Goal: Transaction & Acquisition: Purchase product/service

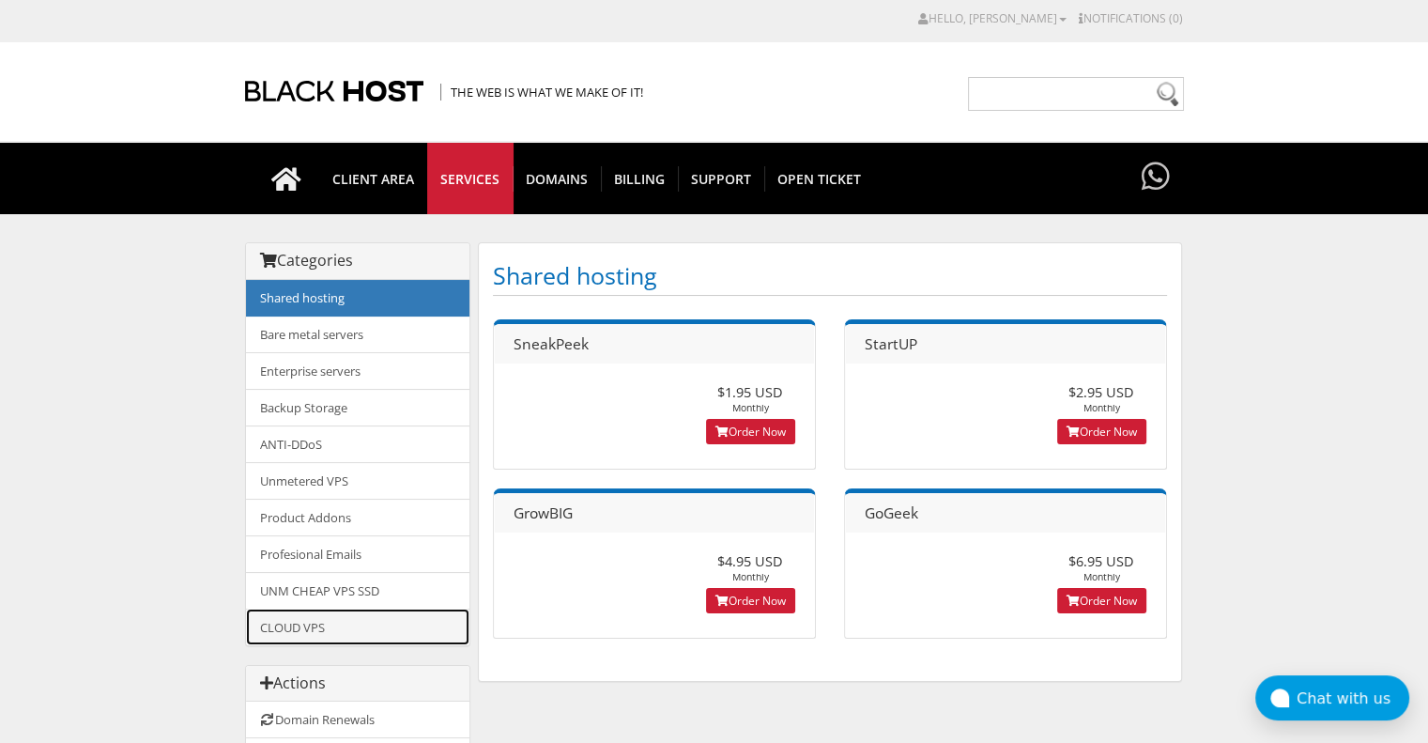
click at [333, 624] on link "CLOUD VPS" at bounding box center [358, 627] width 224 height 37
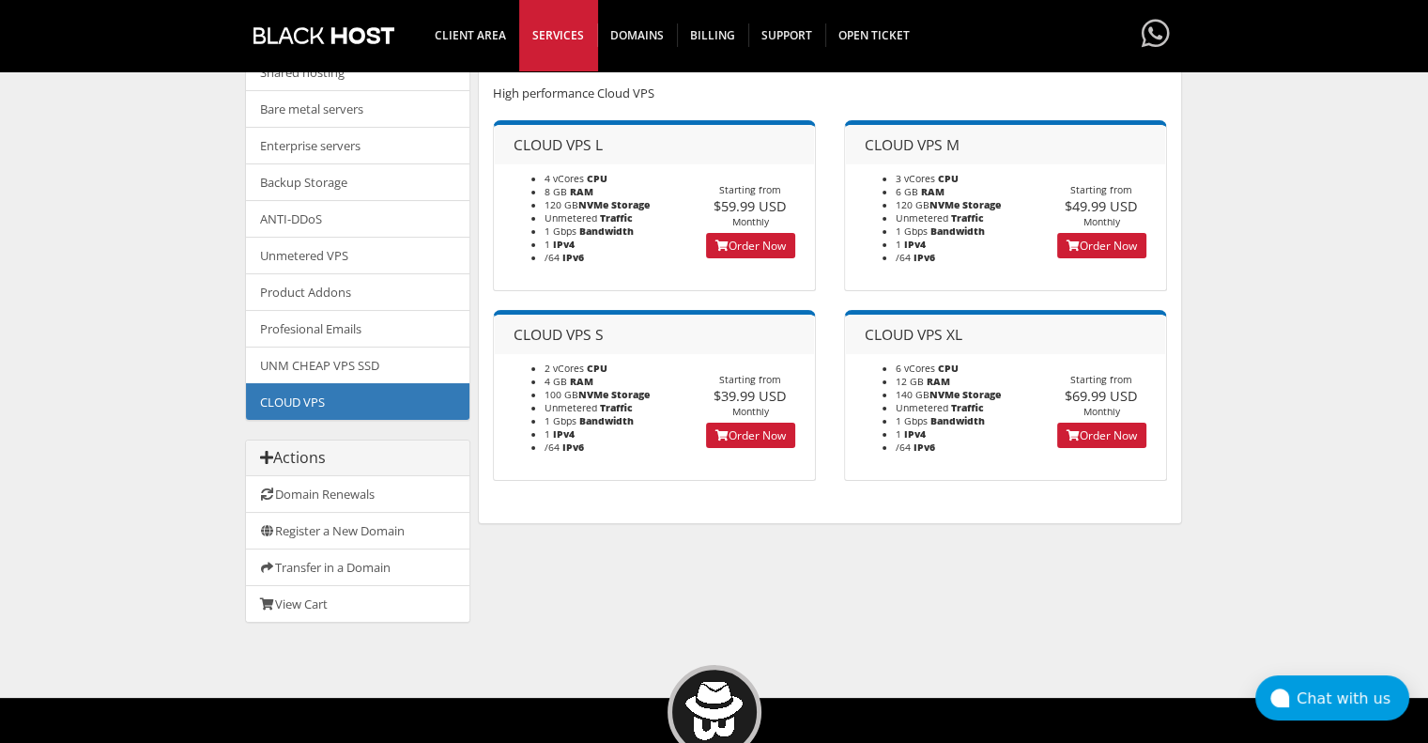
scroll to position [225, 0]
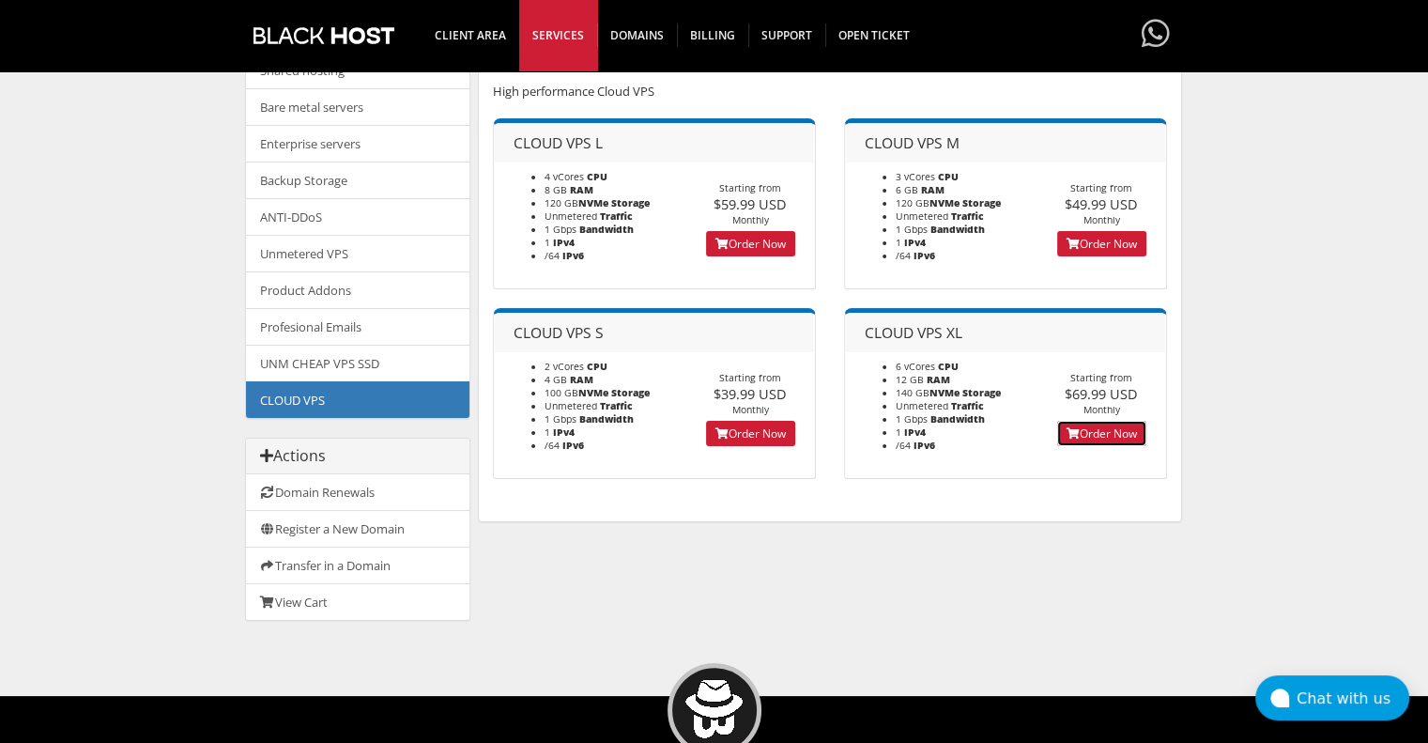
click at [1111, 435] on link "Order Now" at bounding box center [1101, 433] width 89 height 25
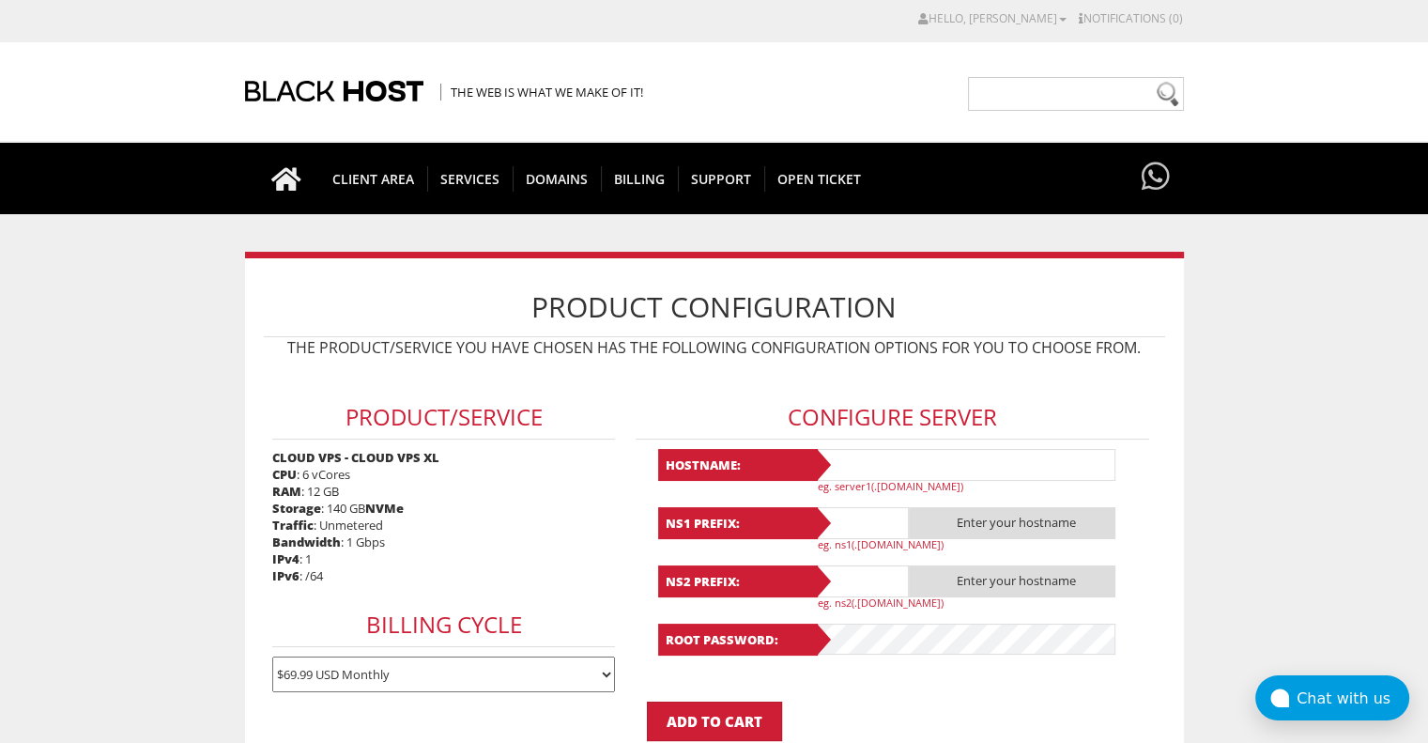
type input "emerrev2@proton.me"
click at [866, 458] on input "text" at bounding box center [965, 465] width 301 height 32
type input "у"
type input "emerrev2"
click at [865, 521] on input "text" at bounding box center [862, 523] width 94 height 32
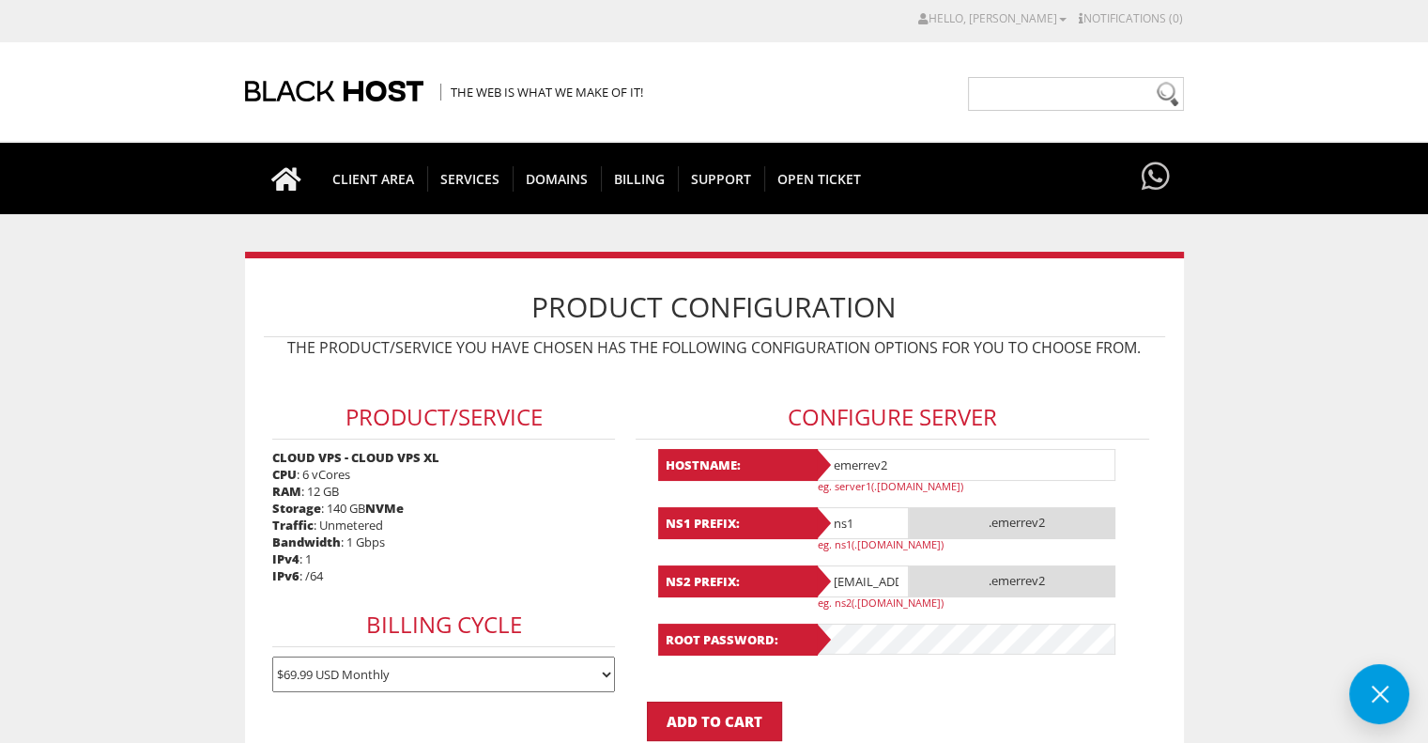
type input "ns1"
type input "ns2"
click at [797, 648] on div "Root Password:" at bounding box center [893, 640] width 470 height 32
click at [986, 686] on form "Product/Service CLOUD VPS - CLOUD VPS XL CPU : 6 vCores RAM : 12 GB Storage : 1…" at bounding box center [715, 554] width 902 height 374
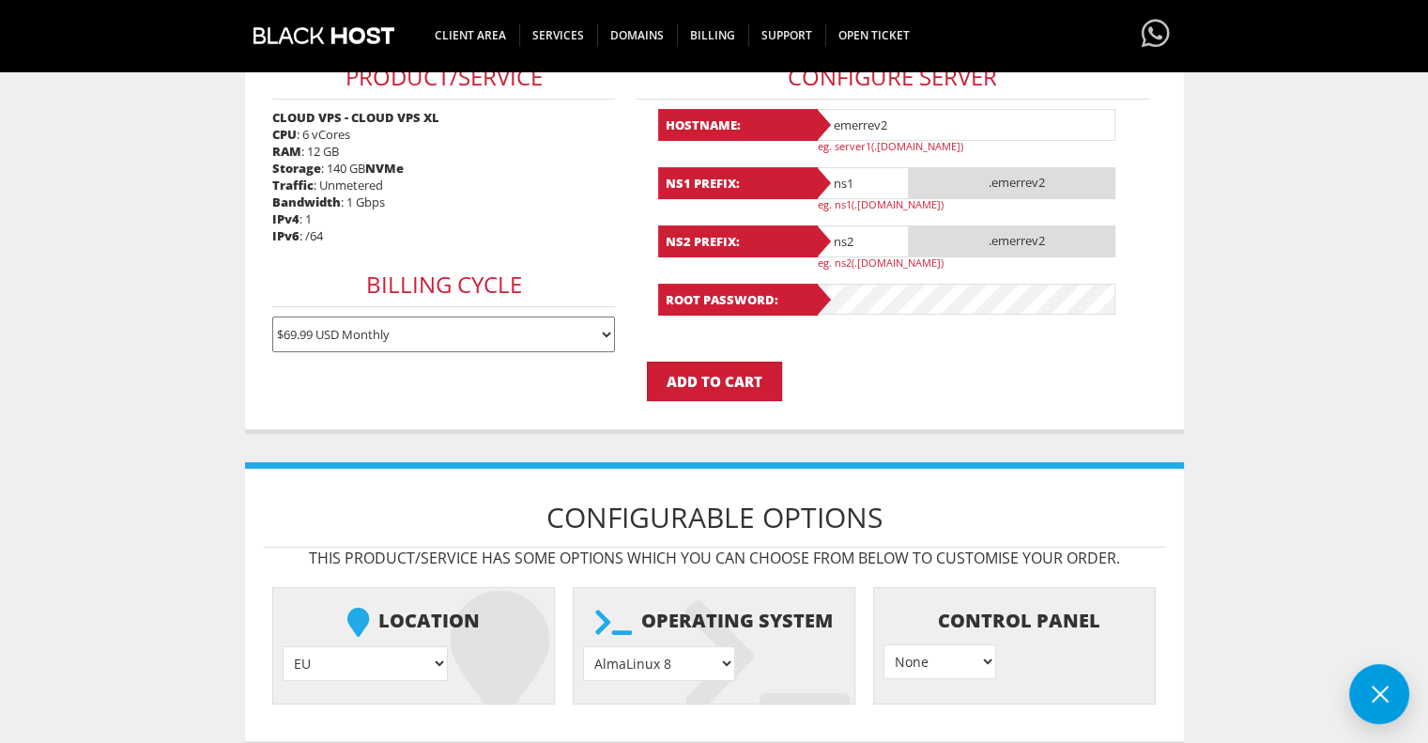
scroll to position [563, 0]
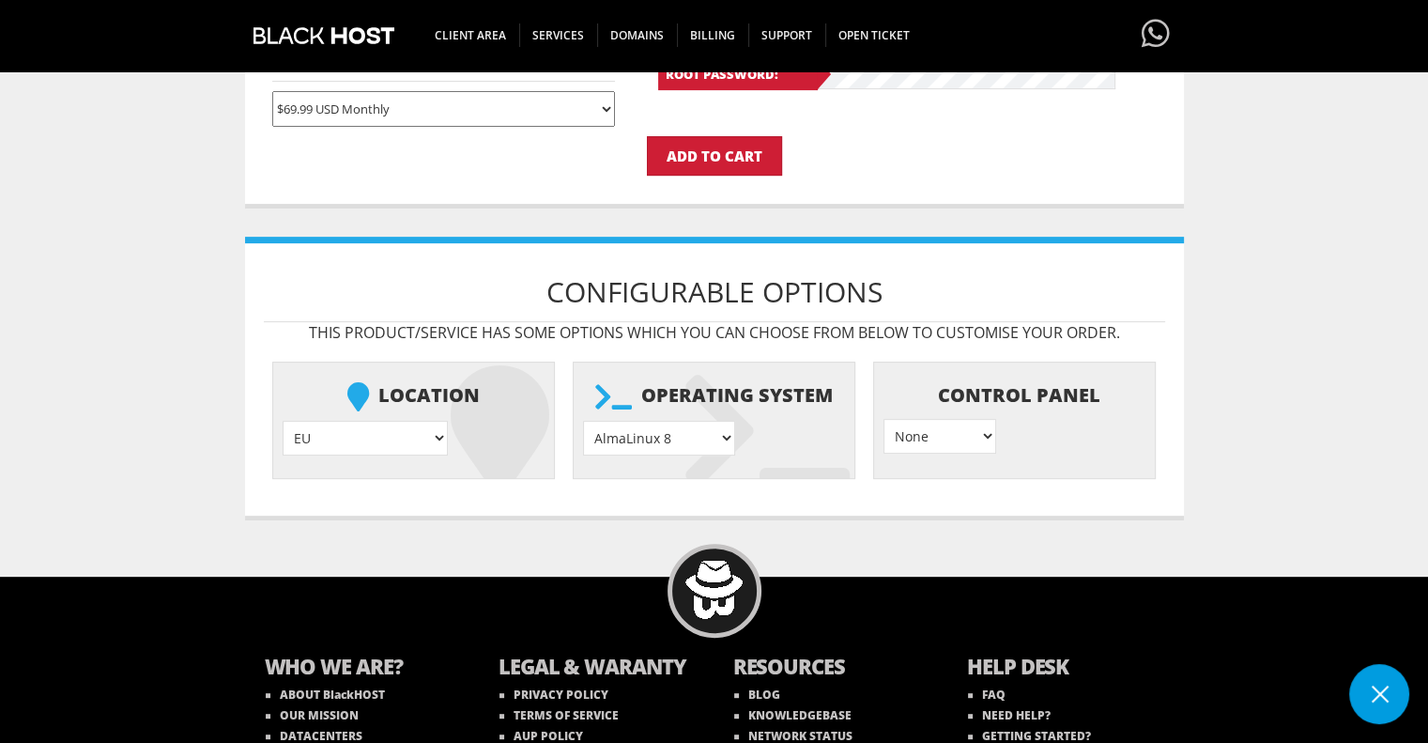
click at [688, 421] on select "AlmaLinux 8 } AlmaLinux 9 } AlmaLinux 10 } Rocky Linux 8 } Rocky Linux 9 } Cent…" at bounding box center [659, 438] width 152 height 35
select select "1174"
click at [583, 421] on select "AlmaLinux 8 } AlmaLinux 9 } AlmaLinux 10 } Rocky Linux 8 } Rocky Linux 9 } Cent…" at bounding box center [659, 438] width 152 height 35
click at [940, 438] on select "None } Virtualmin } Cpanel } DirectAdmin }" at bounding box center [940, 436] width 113 height 35
click at [939, 434] on select "None } Virtualmin } Cpanel } DirectAdmin }" at bounding box center [940, 436] width 113 height 35
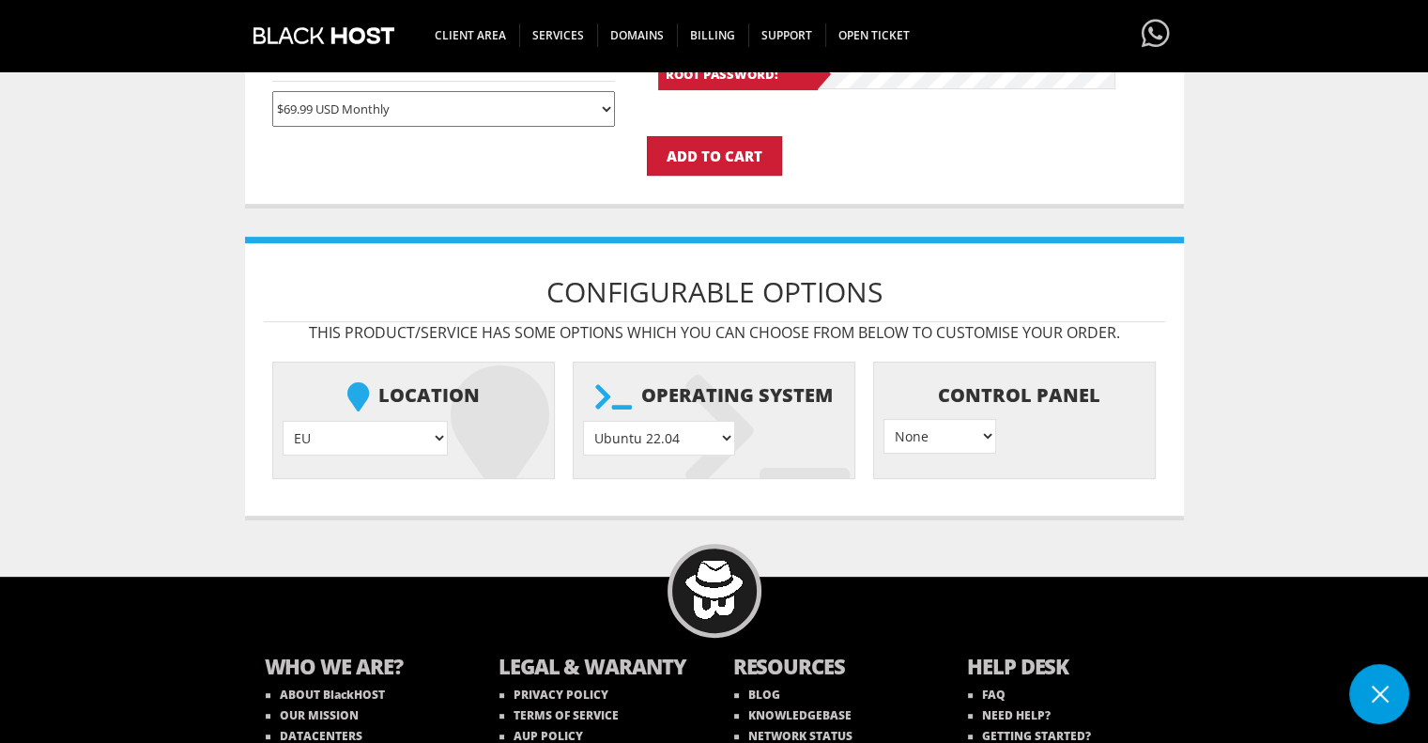
click at [909, 427] on select "None } Virtualmin } Cpanel } DirectAdmin }" at bounding box center [940, 436] width 113 height 35
click at [938, 430] on select "None } Virtualmin } Cpanel } DirectAdmin }" at bounding box center [940, 436] width 113 height 35
click at [372, 427] on select "EU } USA } London } Amsterdam } Vienna } Chicago }" at bounding box center [365, 438] width 165 height 35
select select "1179"
click at [283, 421] on select "EU } USA } London } Amsterdam } Vienna } Chicago }" at bounding box center [365, 438] width 165 height 35
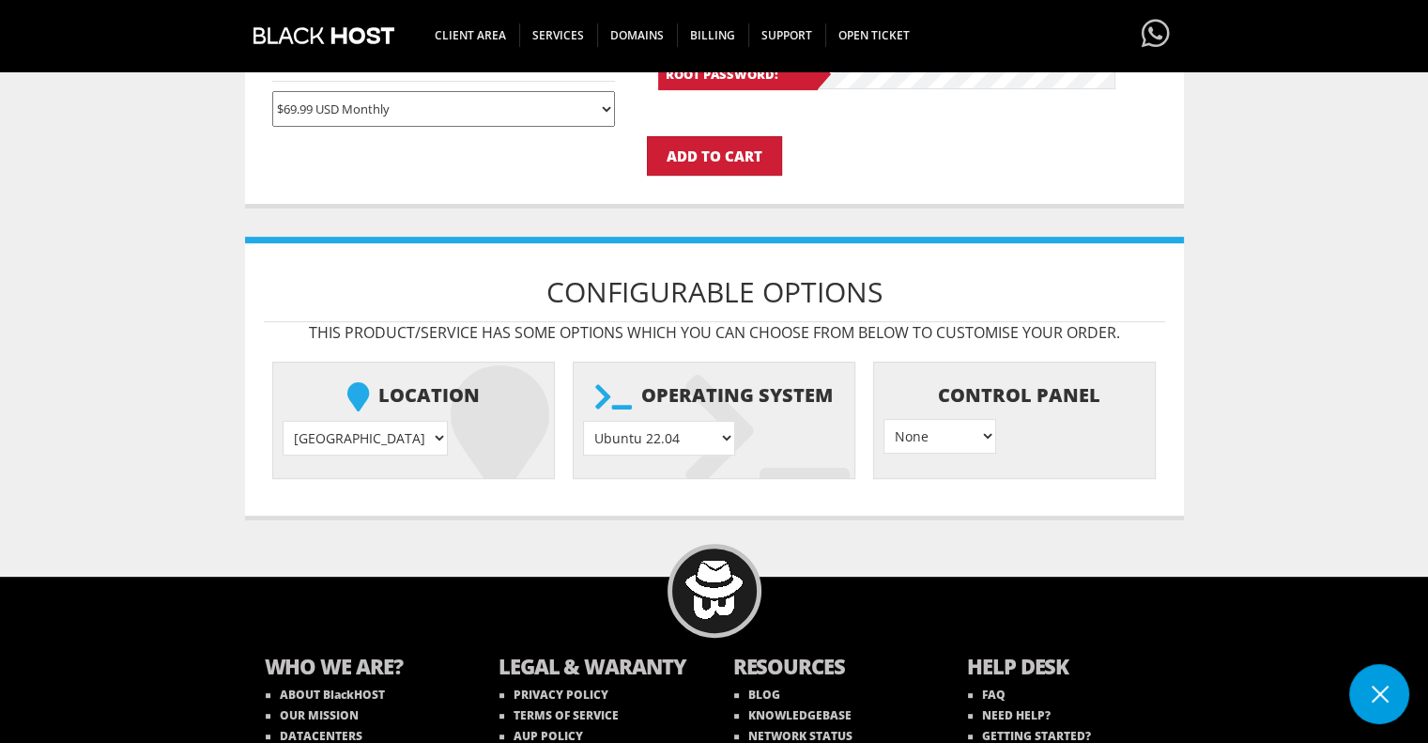
click at [612, 536] on body "CAD CHF EUR GBP JPY MKD RUB USD Hello, Dan Credit Card Details Contacts/Sub-Acc…" at bounding box center [714, 145] width 1428 height 1399
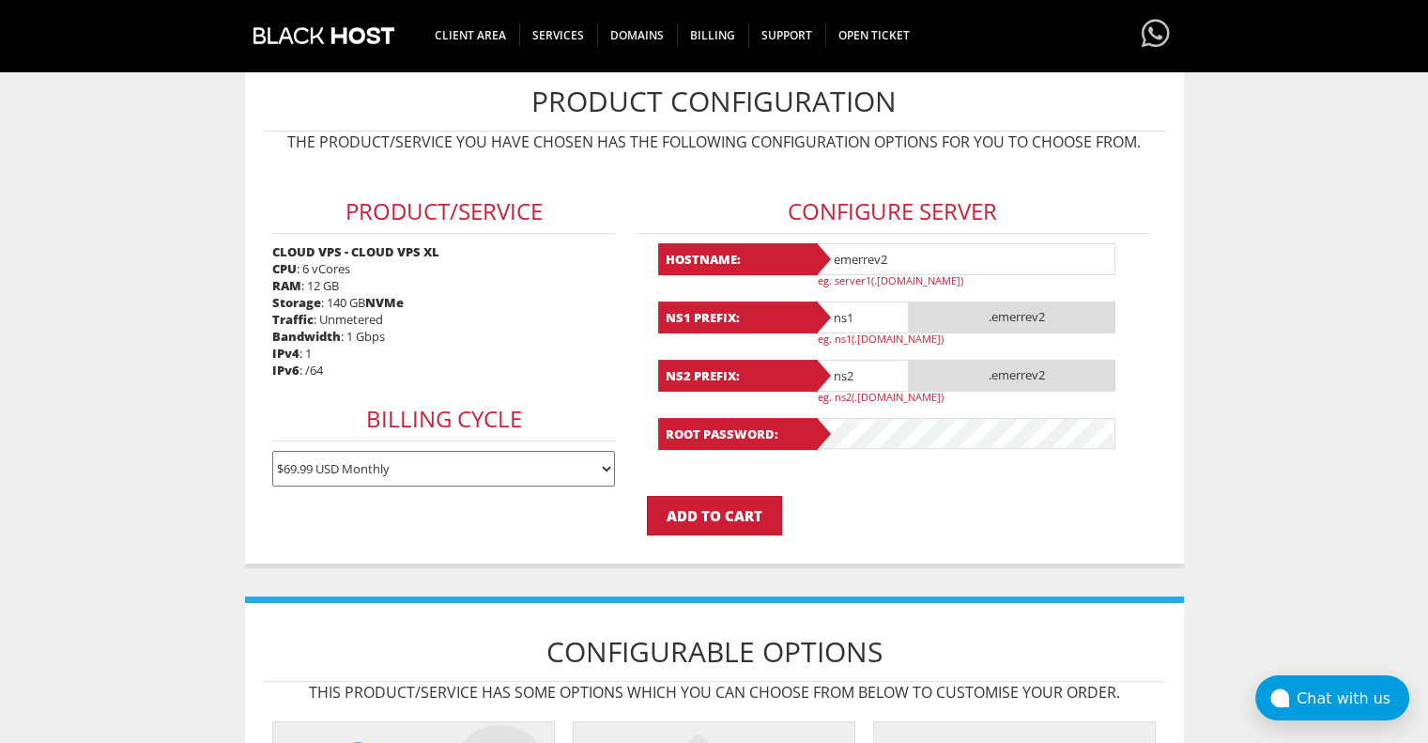
scroll to position [225, 0]
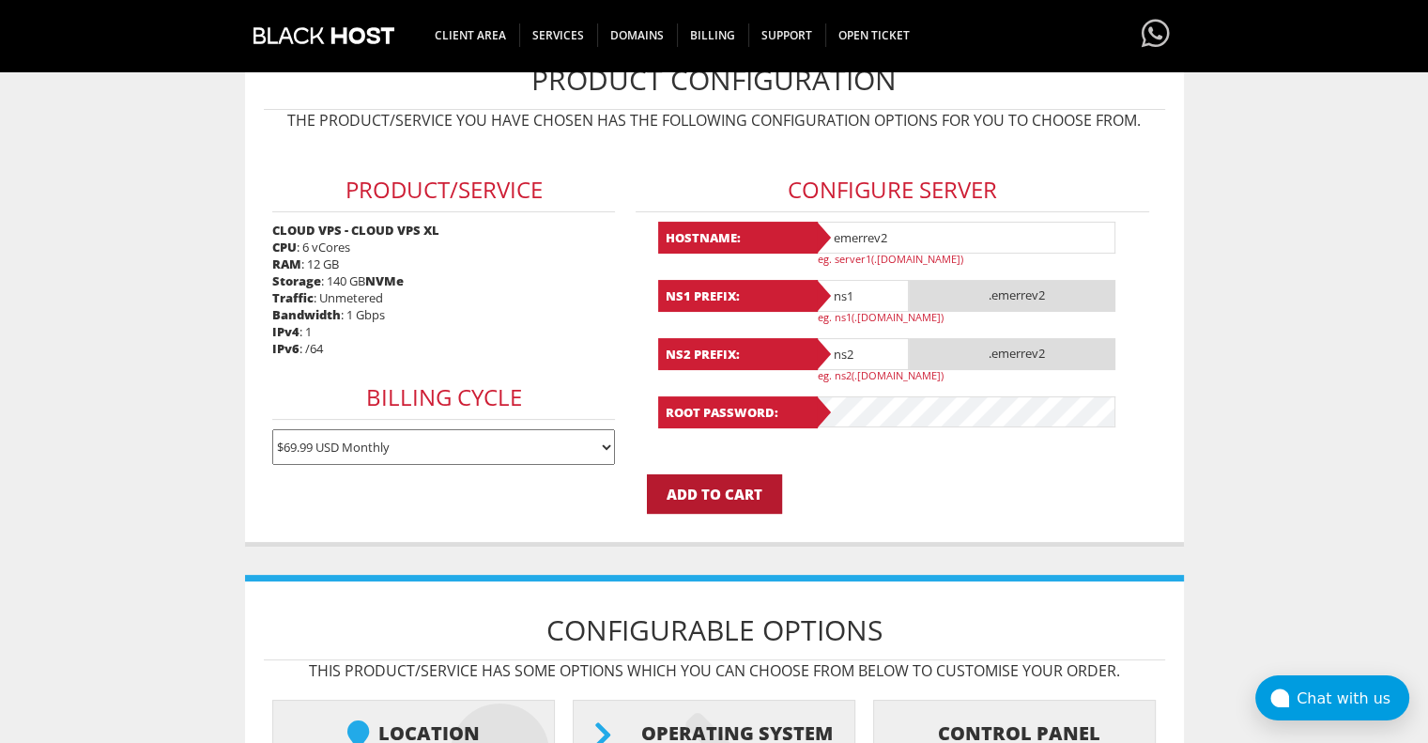
click at [725, 487] on input "Add to Cart" at bounding box center [714, 493] width 135 height 39
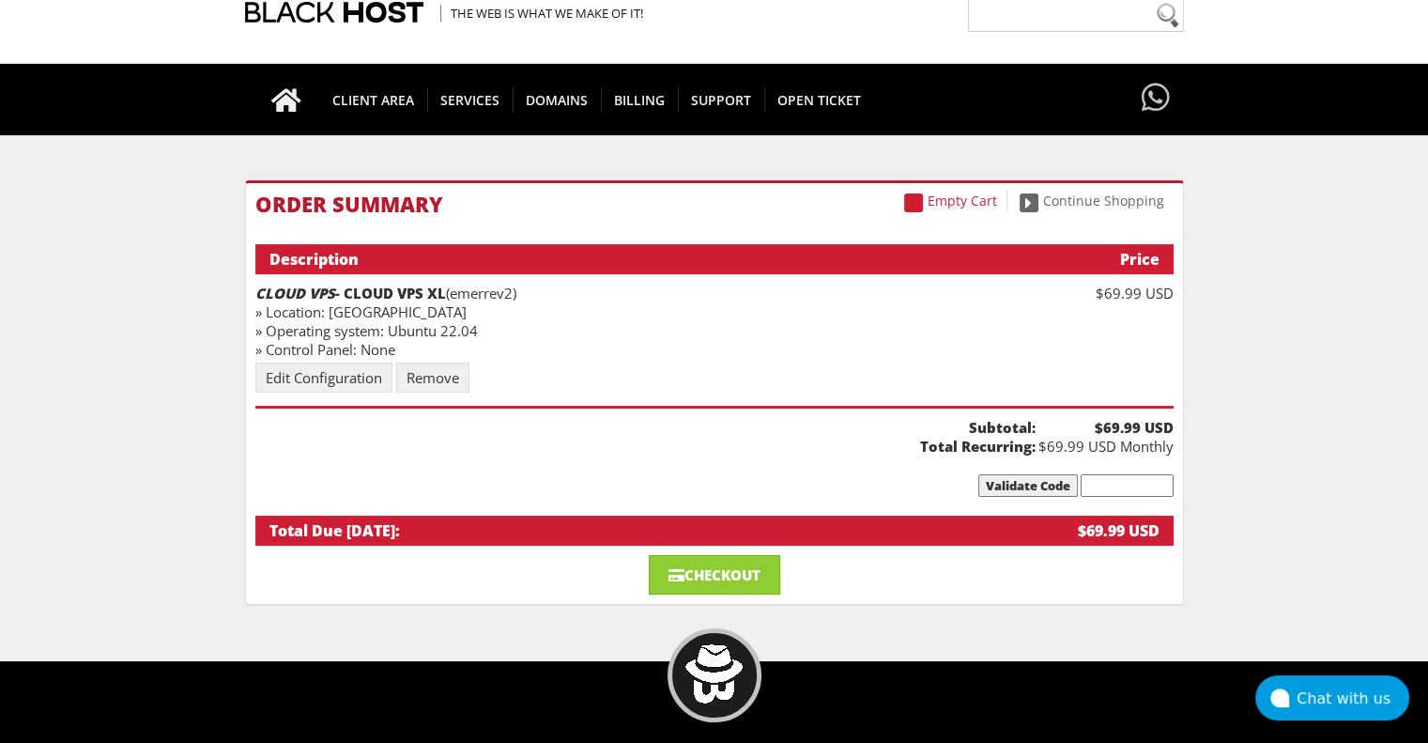
scroll to position [113, 0]
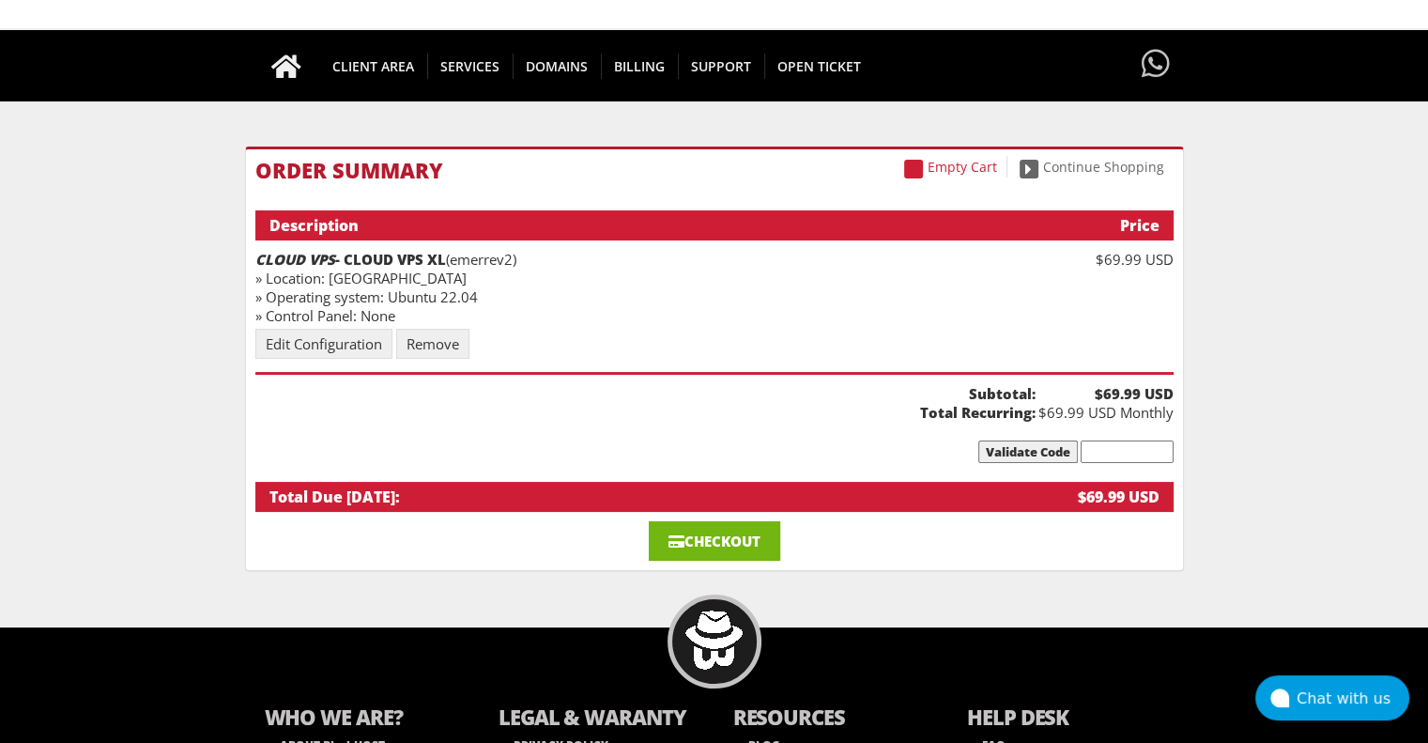
click at [748, 535] on link "Checkout" at bounding box center [714, 540] width 131 height 39
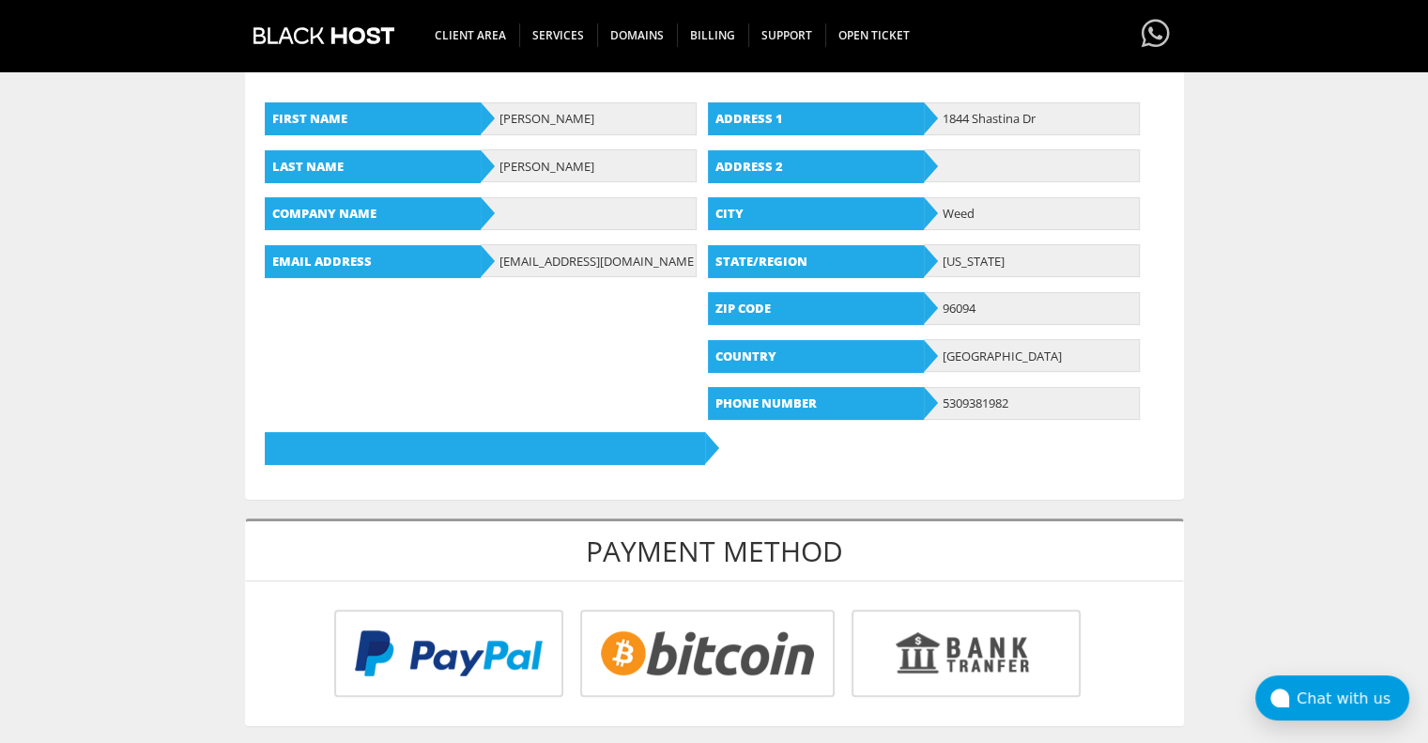
scroll to position [451, 0]
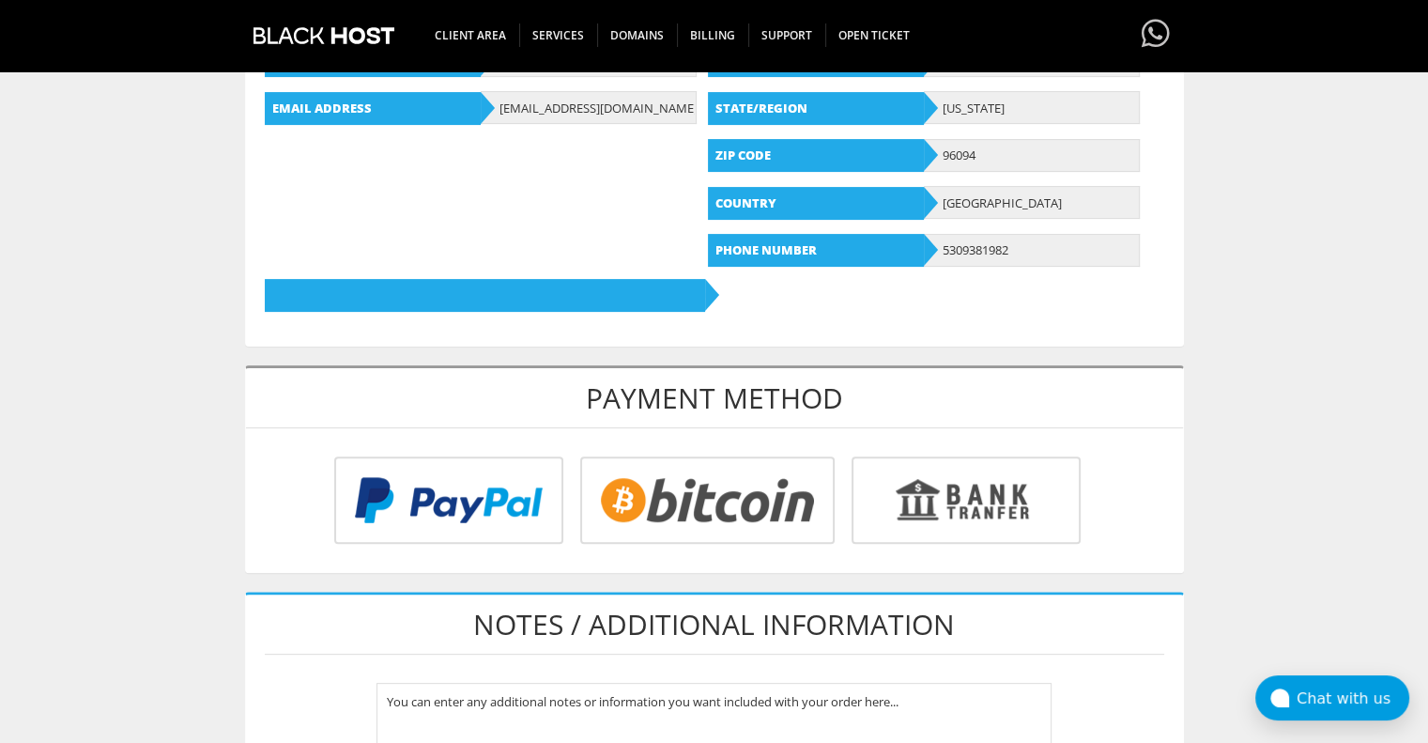
type input "[EMAIL_ADDRESS][DOMAIN_NAME]"
click at [561, 502] on input "radio" at bounding box center [445, 503] width 229 height 87
radio input "true"
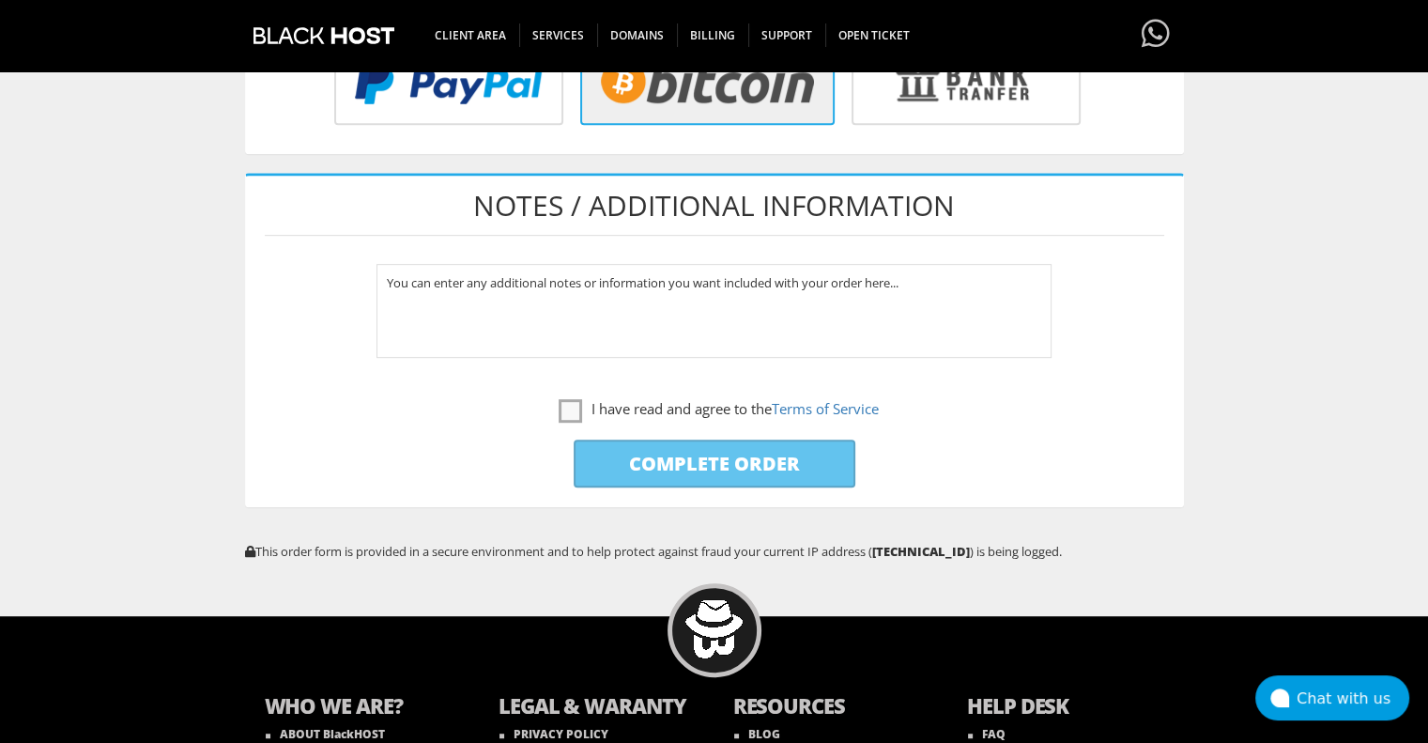
scroll to position [902, 0]
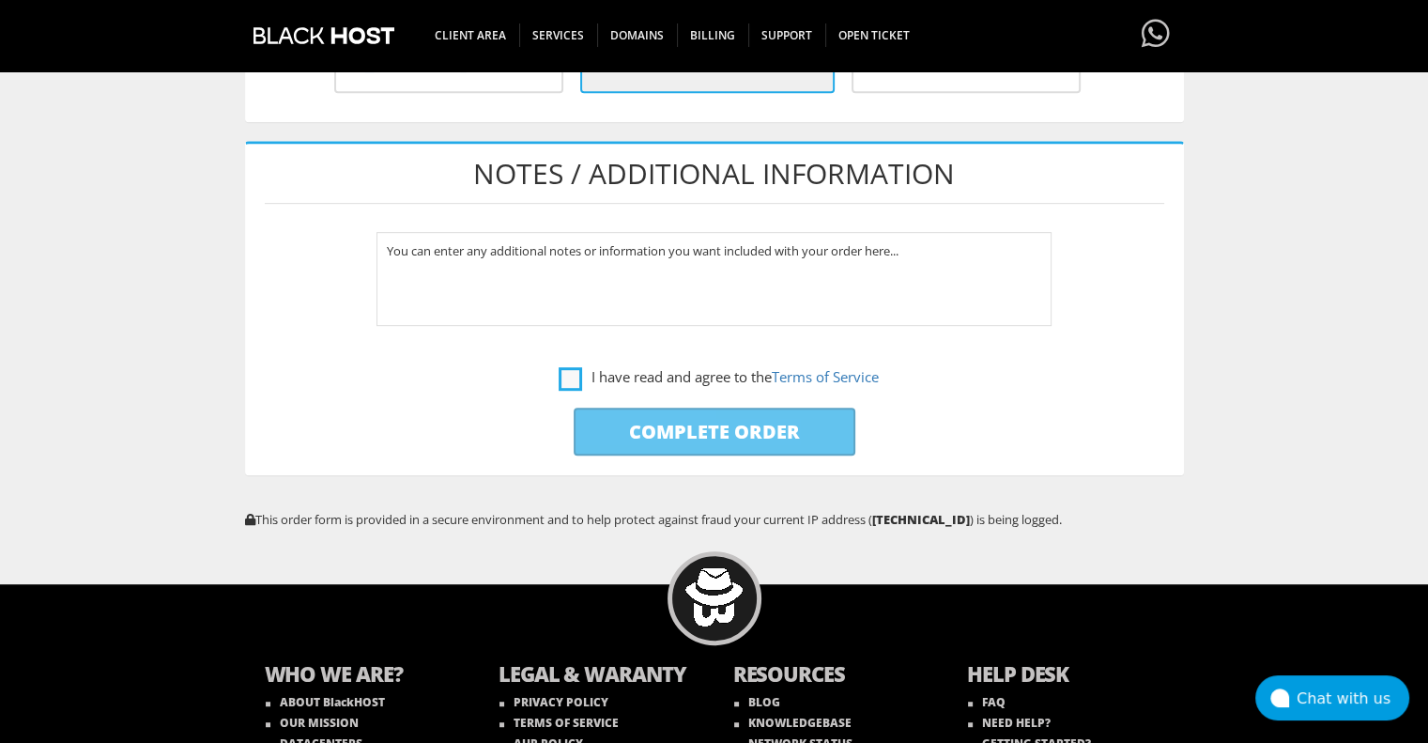
click at [562, 365] on label "I have read and agree to the Terms of Service" at bounding box center [719, 376] width 320 height 23
checkbox input "true"
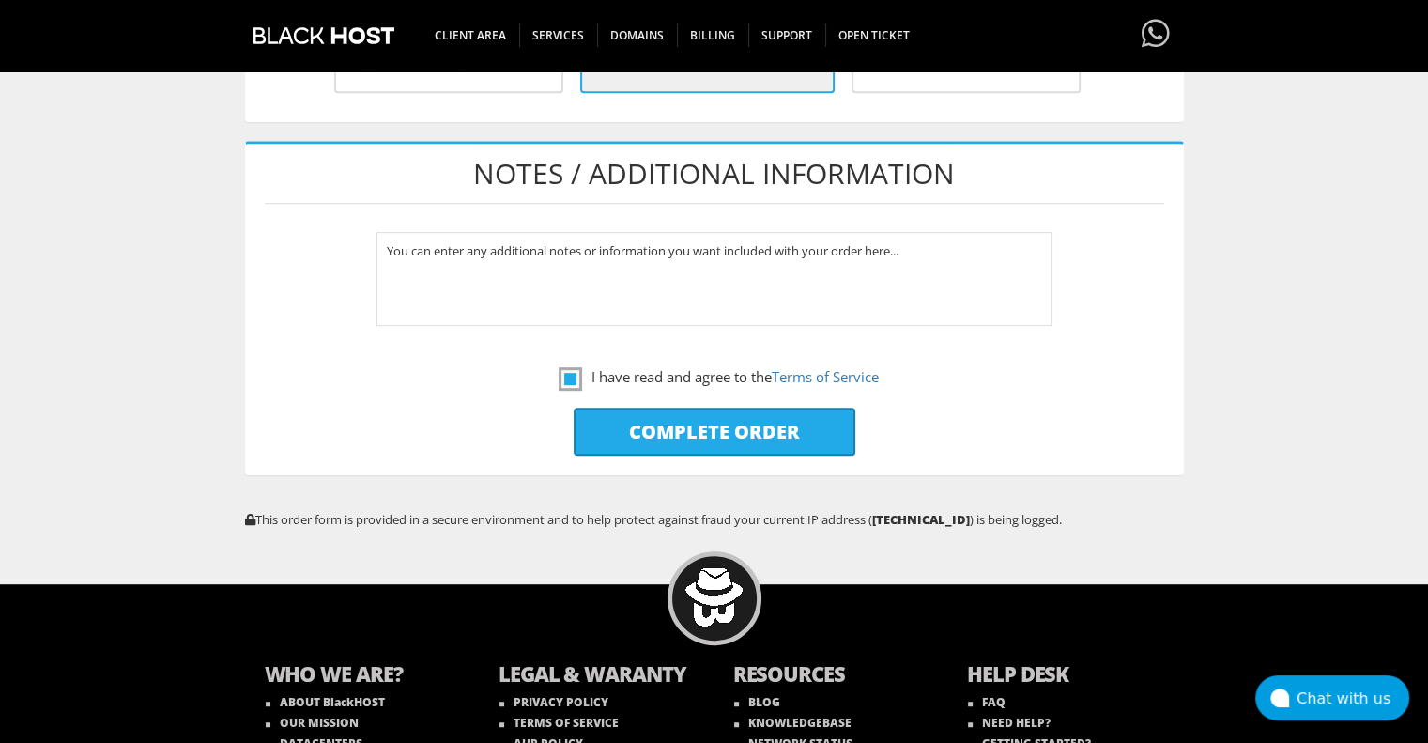
click at [691, 429] on input "Complete Order" at bounding box center [715, 432] width 282 height 48
type input "Please Wait..."
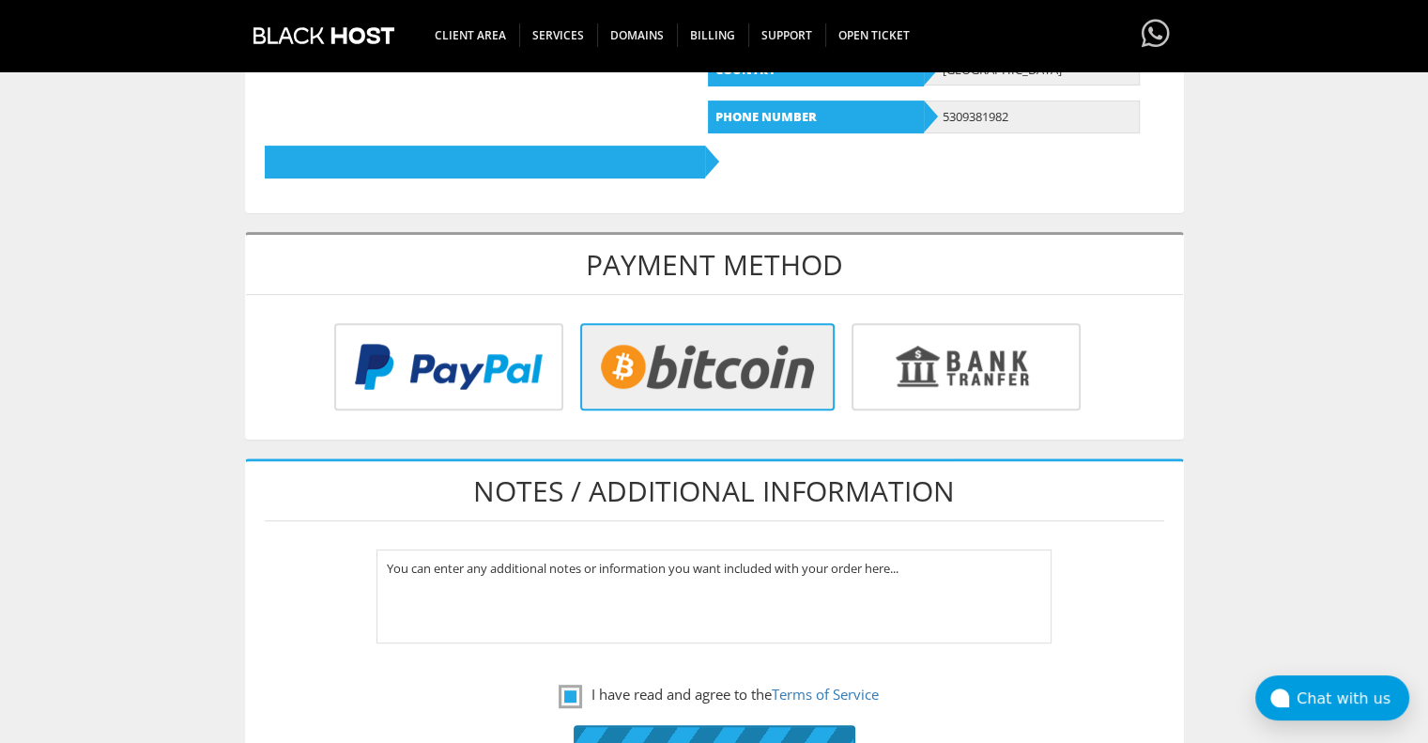
scroll to position [563, 0]
